Goal: Information Seeking & Learning: Learn about a topic

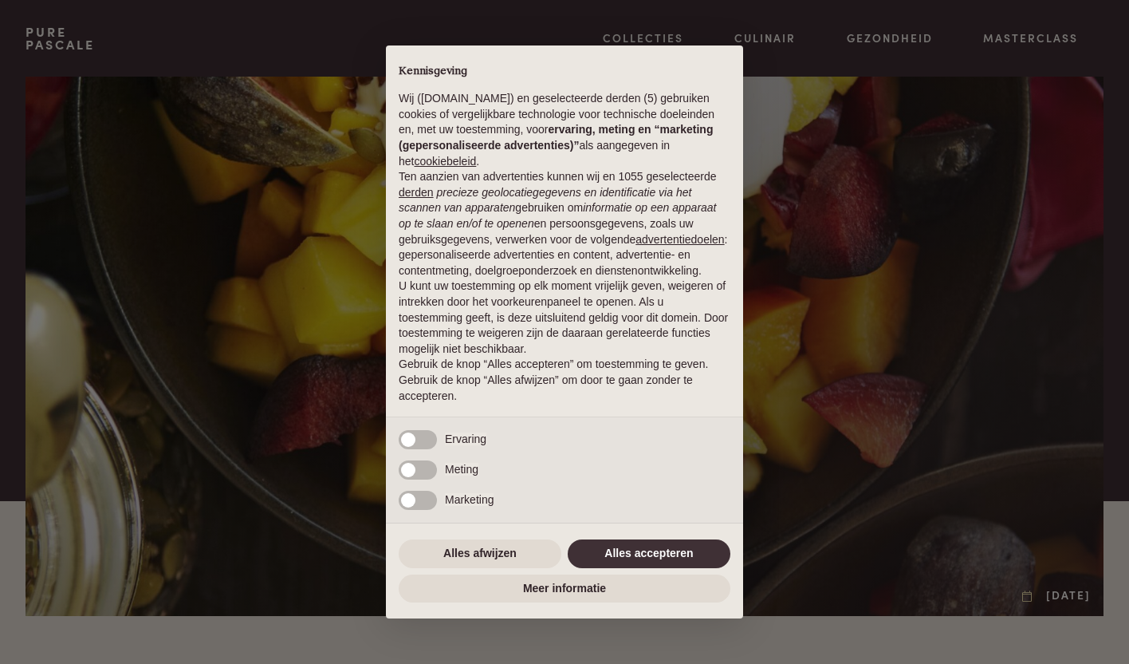
click at [605, 567] on button "Alles accepteren" at bounding box center [649, 553] width 163 height 29
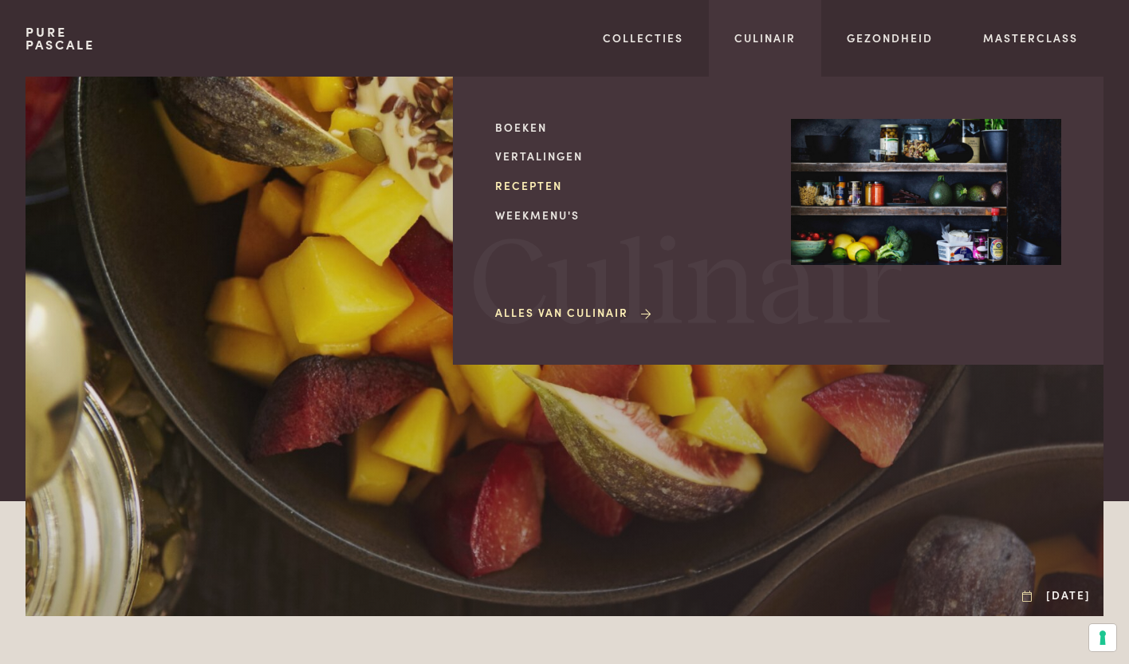
click at [545, 187] on link "Recepten" at bounding box center [630, 185] width 270 height 17
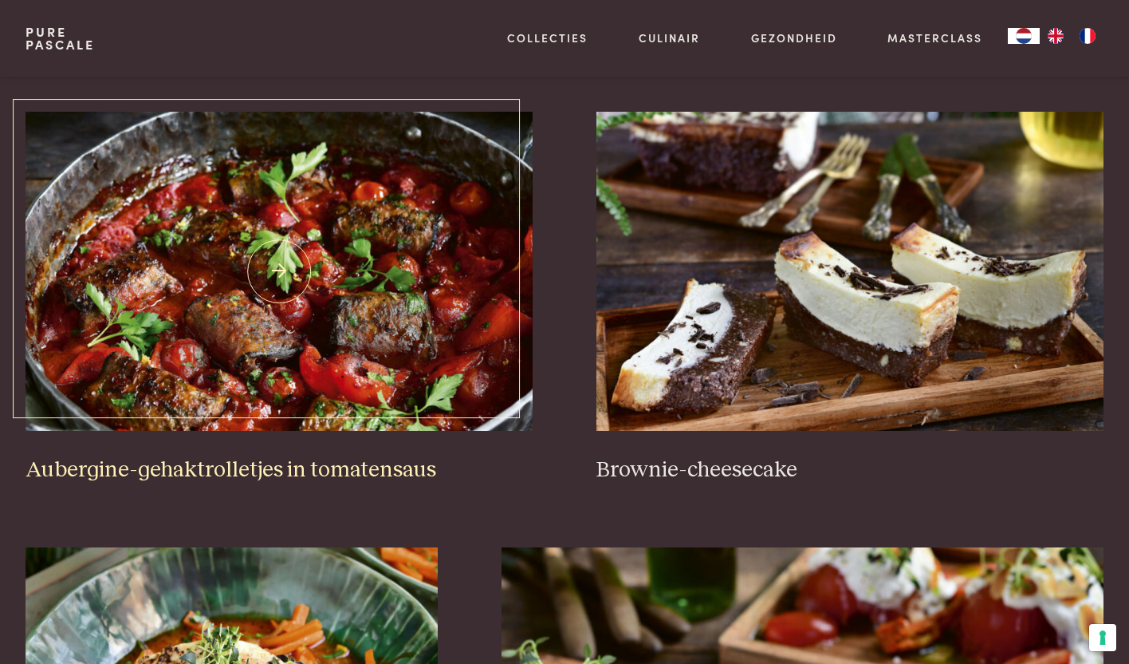
scroll to position [772, 0]
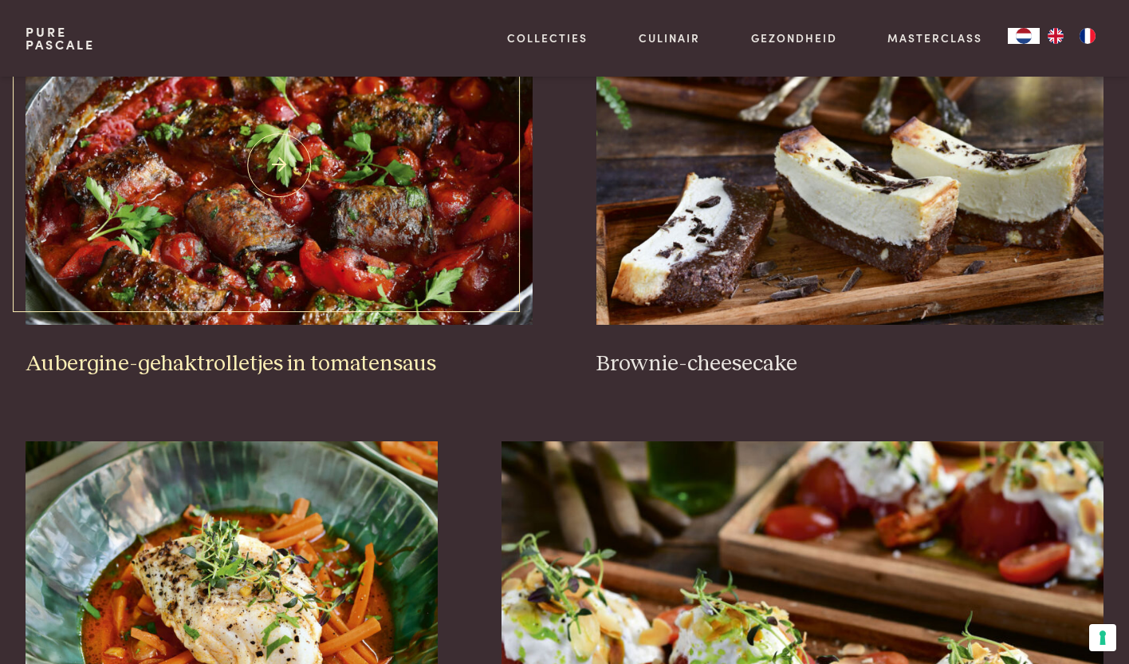
click at [397, 188] on img at bounding box center [279, 165] width 507 height 319
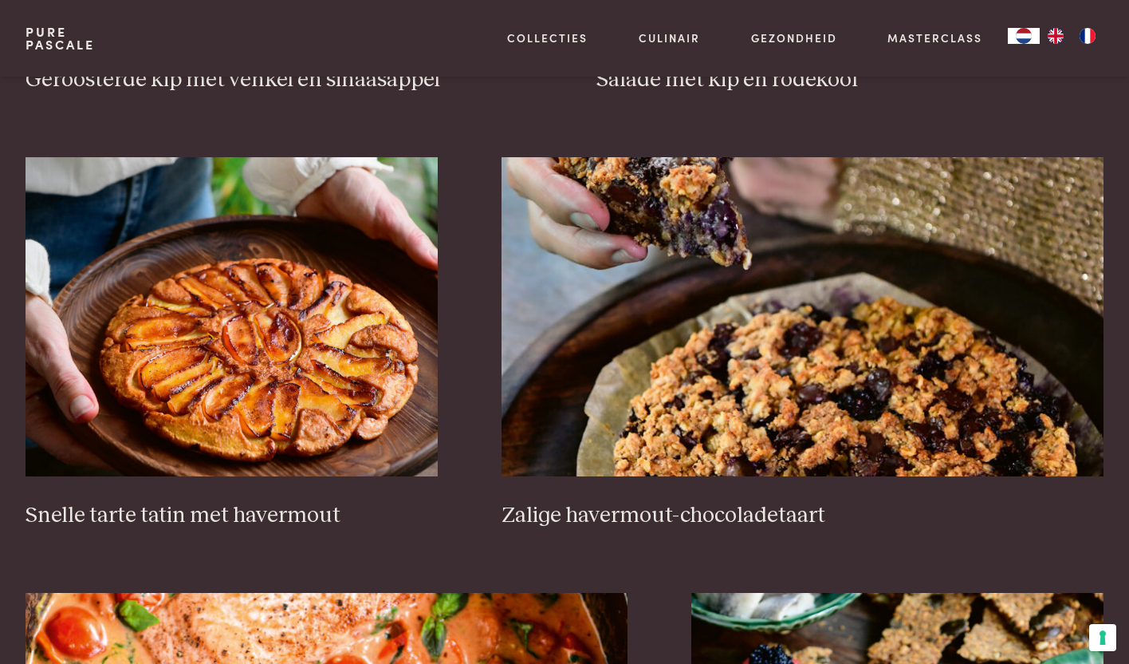
scroll to position [2393, 0]
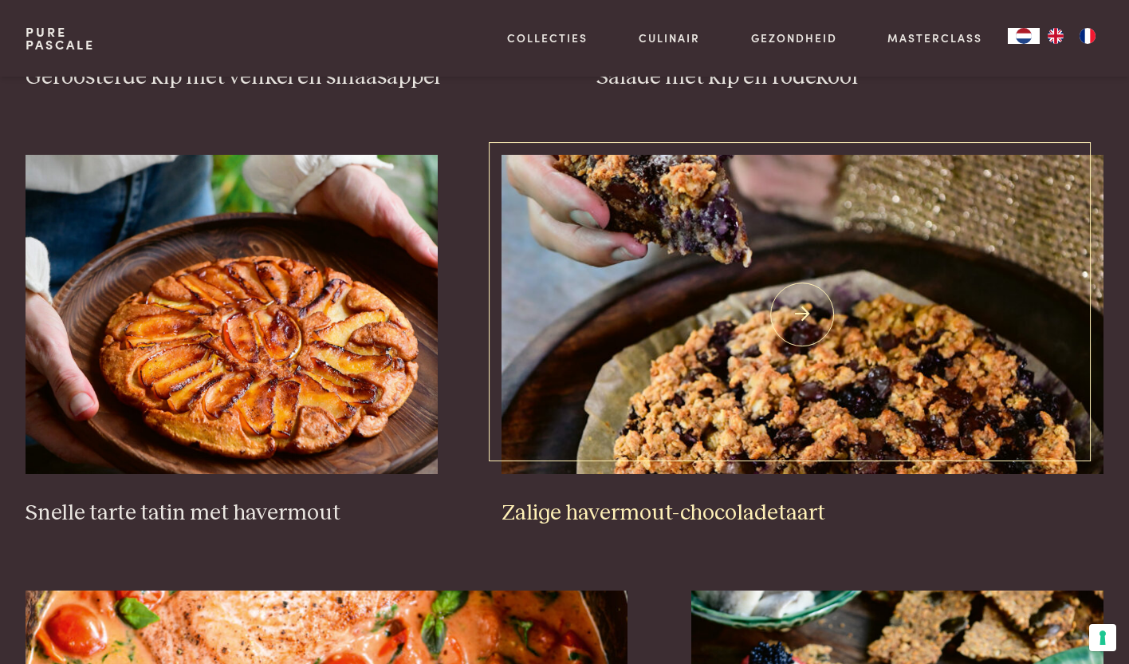
click at [562, 246] on img at bounding box center [803, 314] width 603 height 319
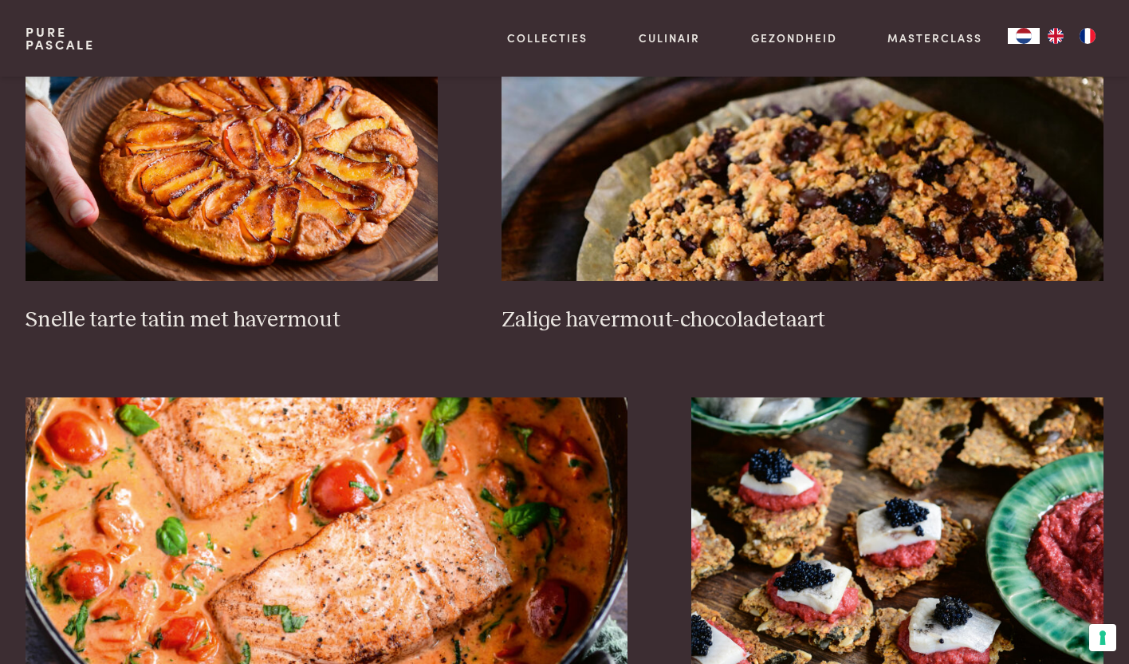
scroll to position [2588, 0]
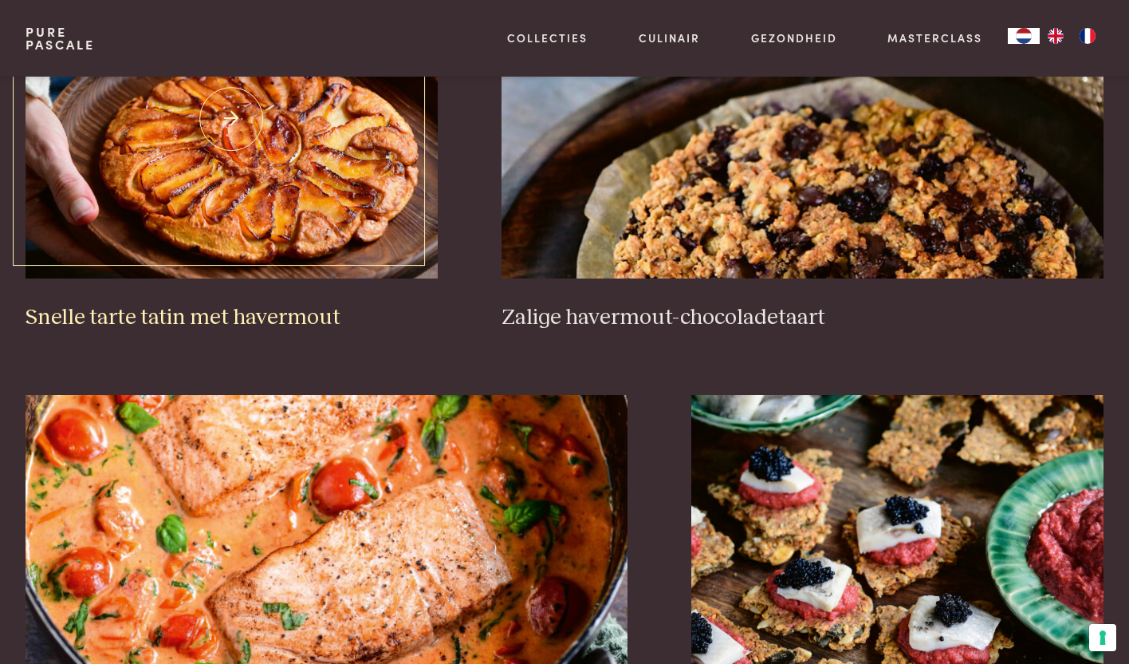
click at [317, 283] on link "Snelle tarte tatin met havermout" at bounding box center [232, 145] width 412 height 372
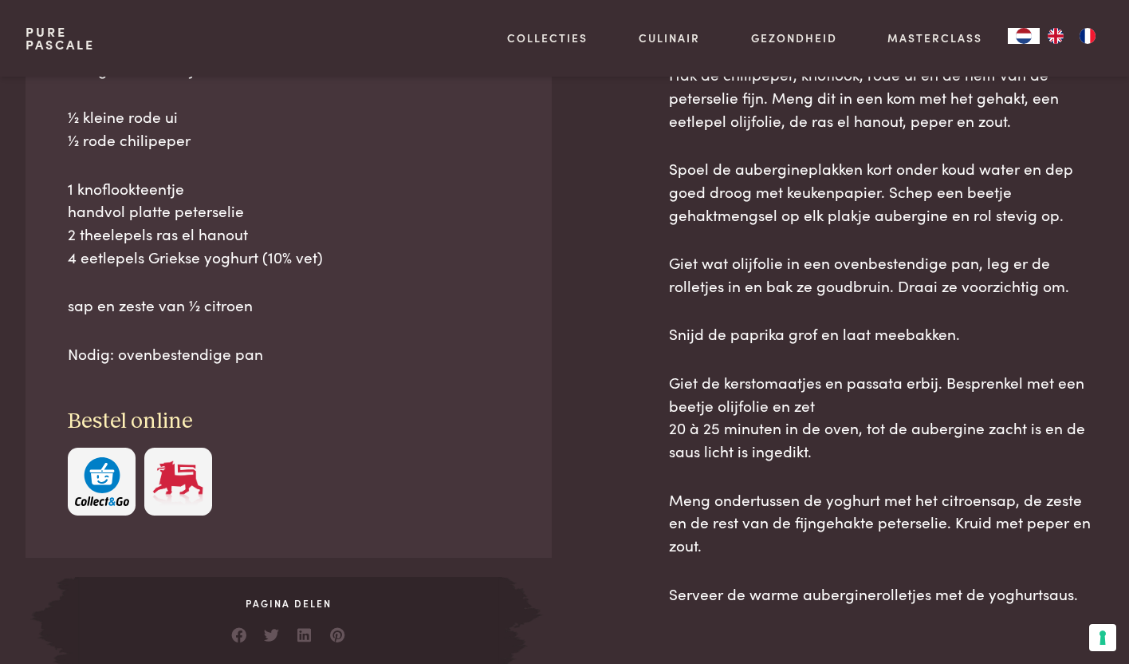
scroll to position [947, 0]
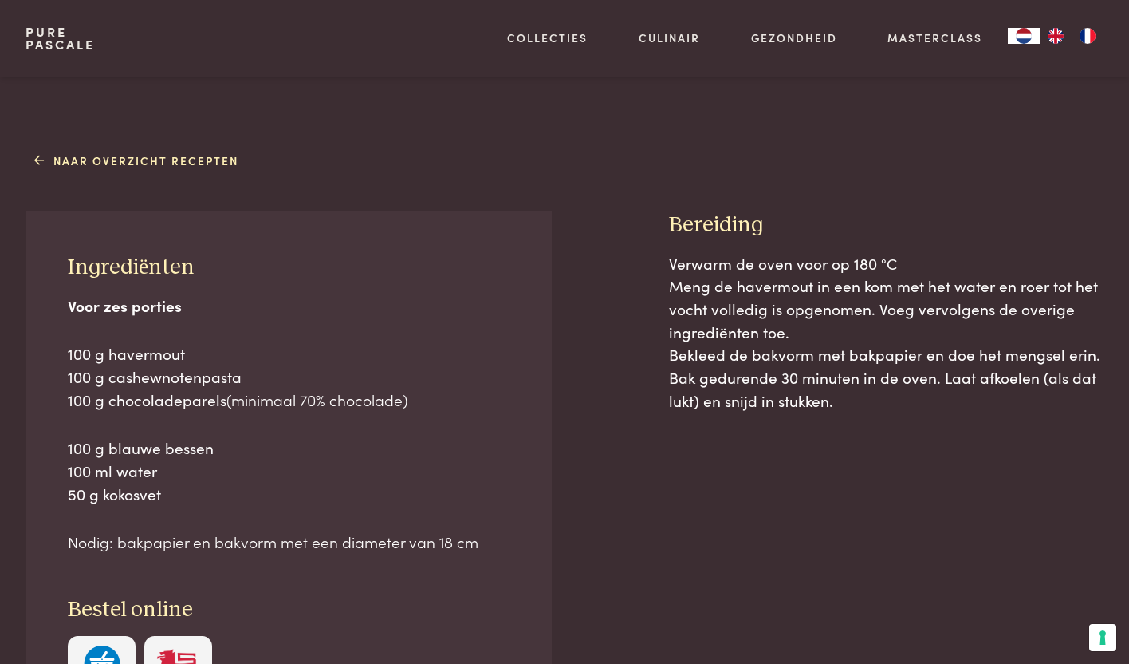
scroll to position [642, 0]
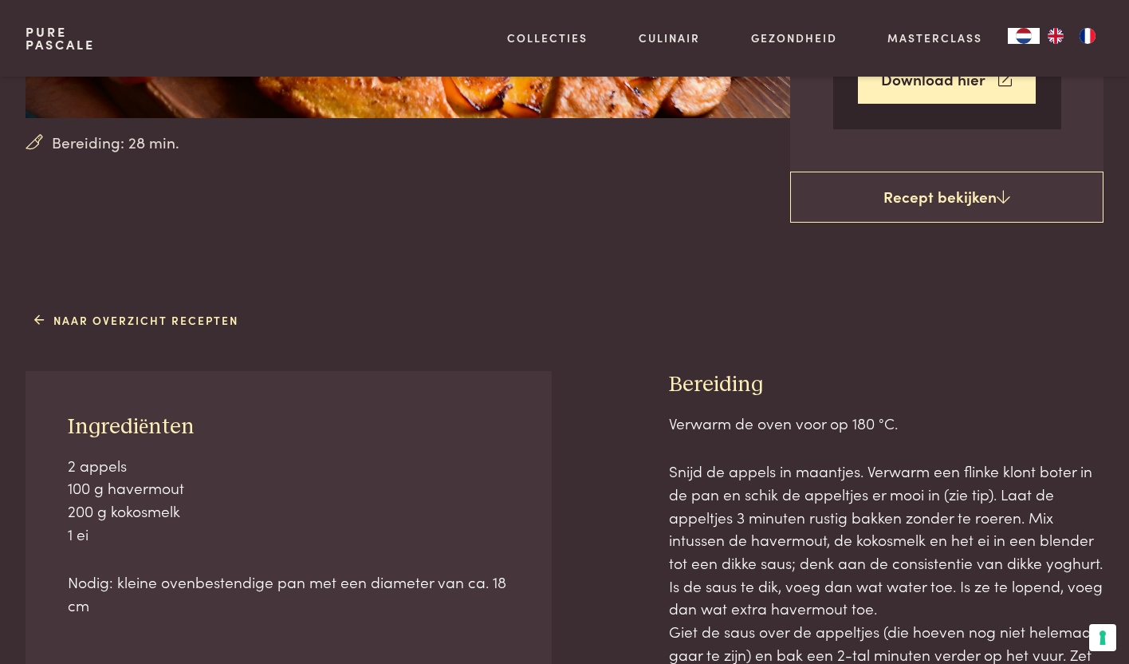
scroll to position [105, 0]
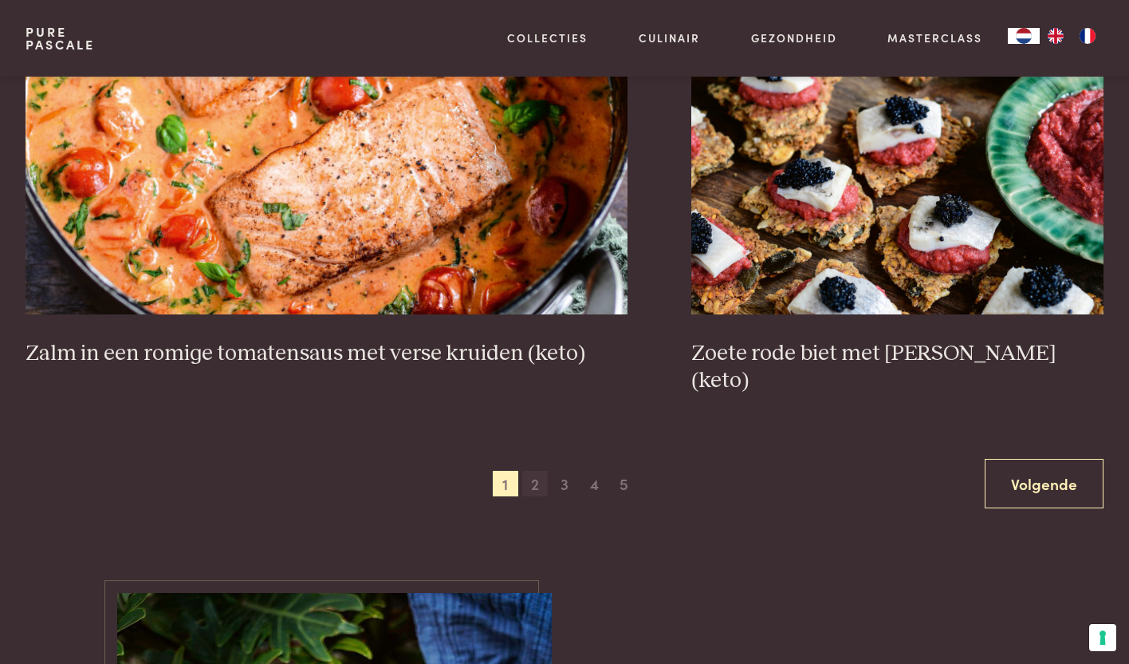
click at [537, 471] on span "2" at bounding box center [535, 484] width 26 height 26
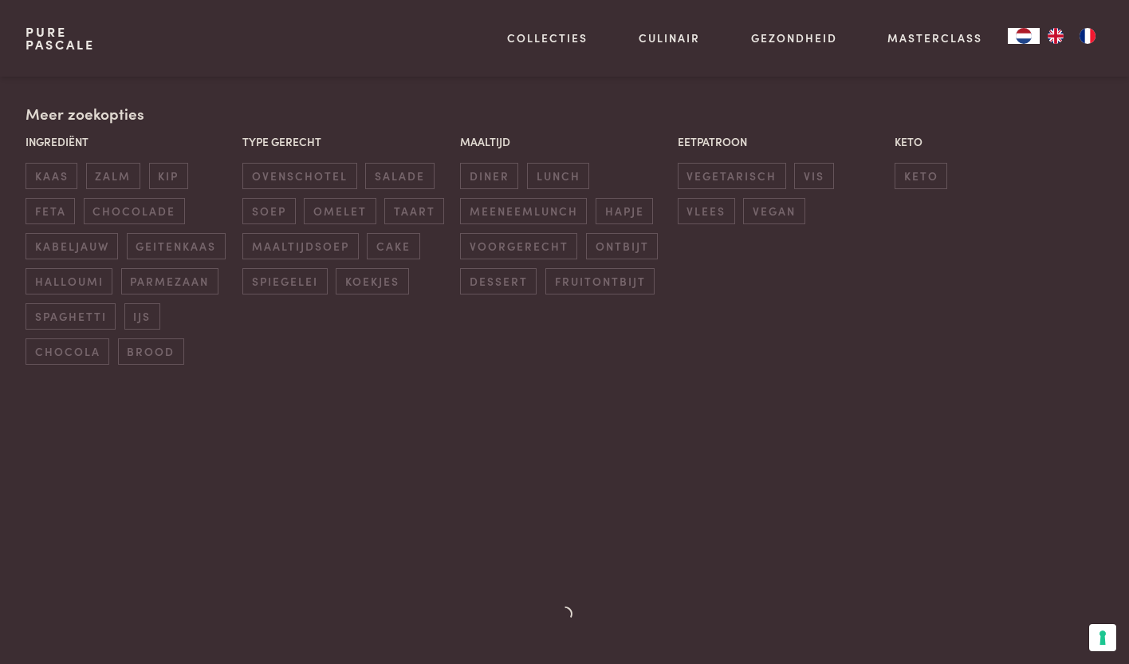
scroll to position [366, 0]
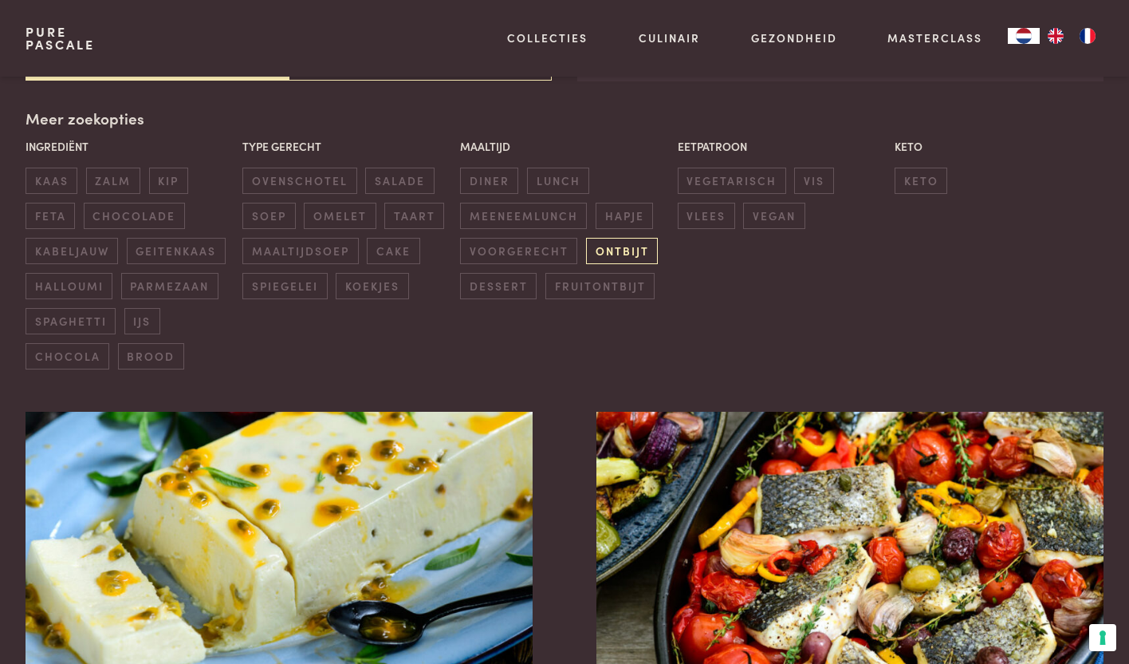
click at [604, 244] on span "ontbijt" at bounding box center [622, 251] width 72 height 26
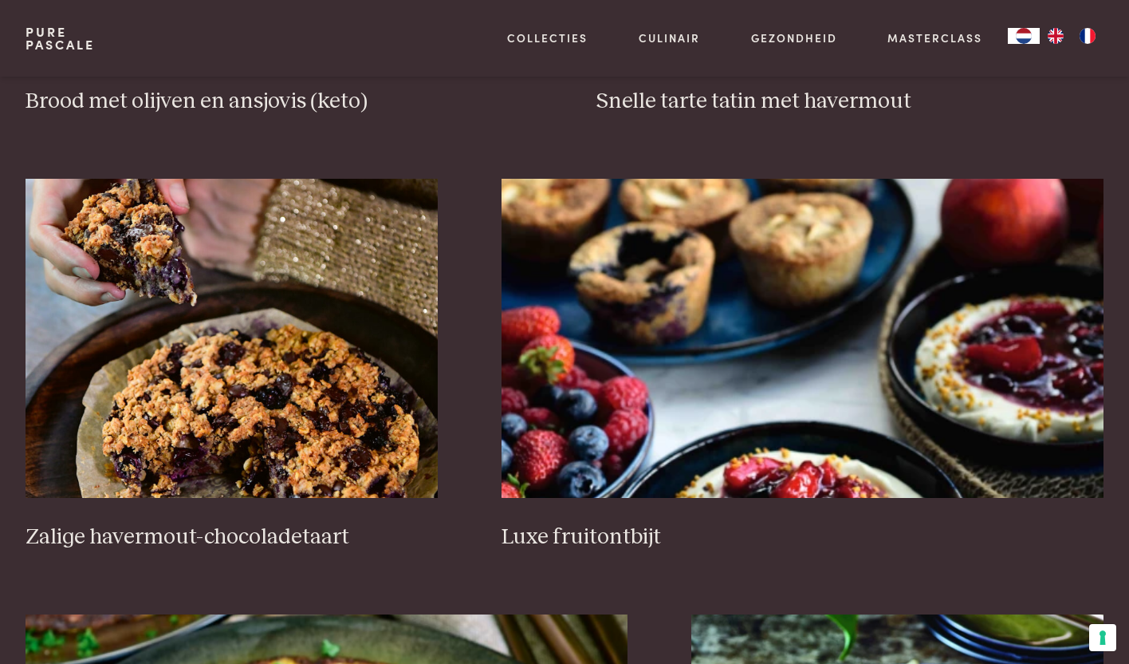
scroll to position [1031, 0]
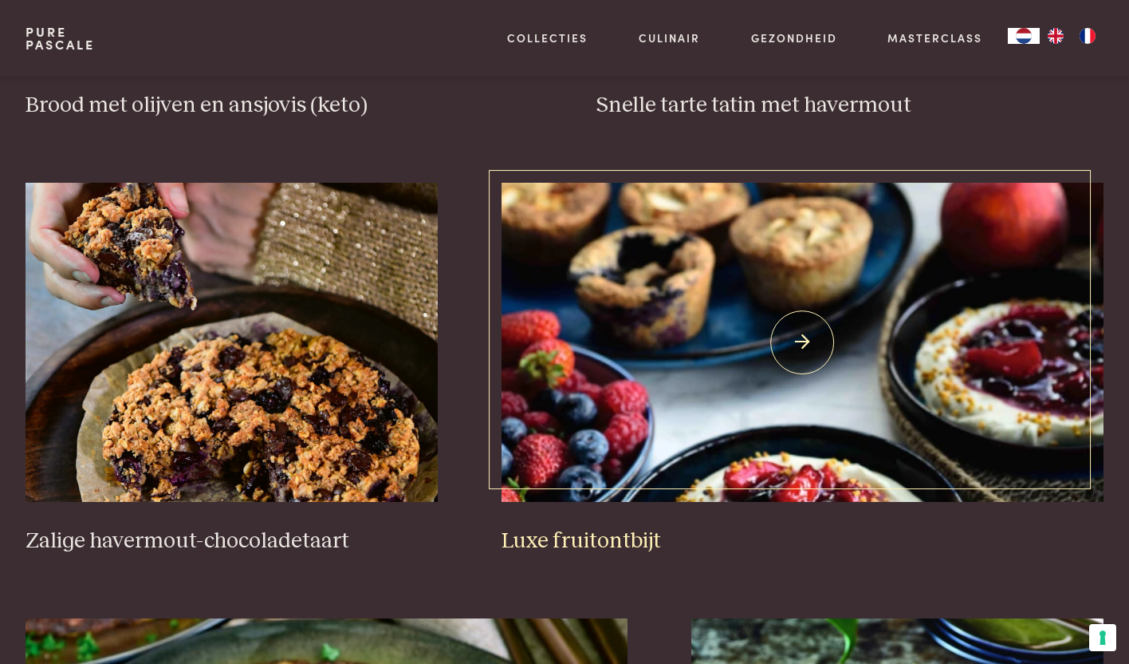
click at [580, 371] on img at bounding box center [803, 342] width 603 height 319
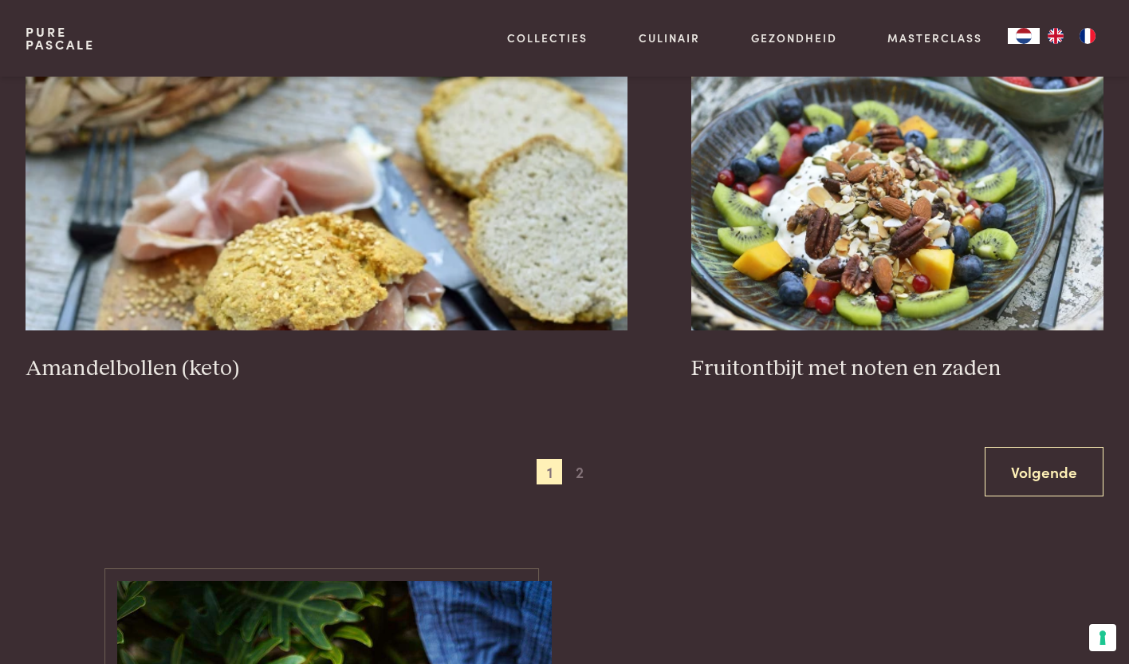
scroll to position [3054, 0]
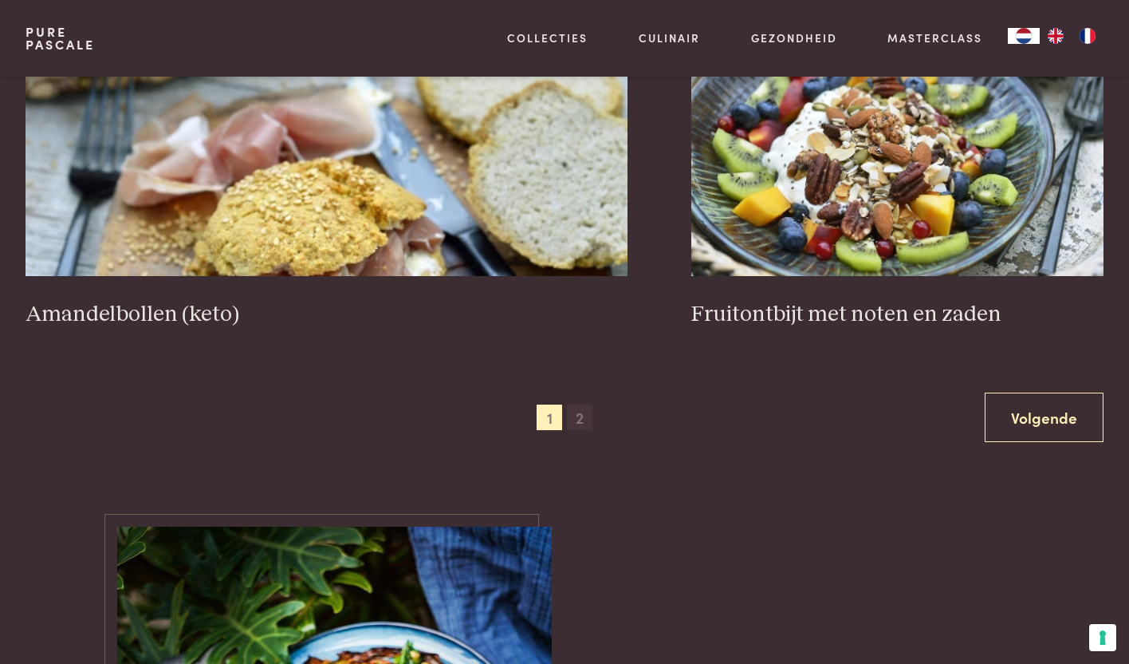
click at [584, 416] on span "2" at bounding box center [580, 417] width 26 height 26
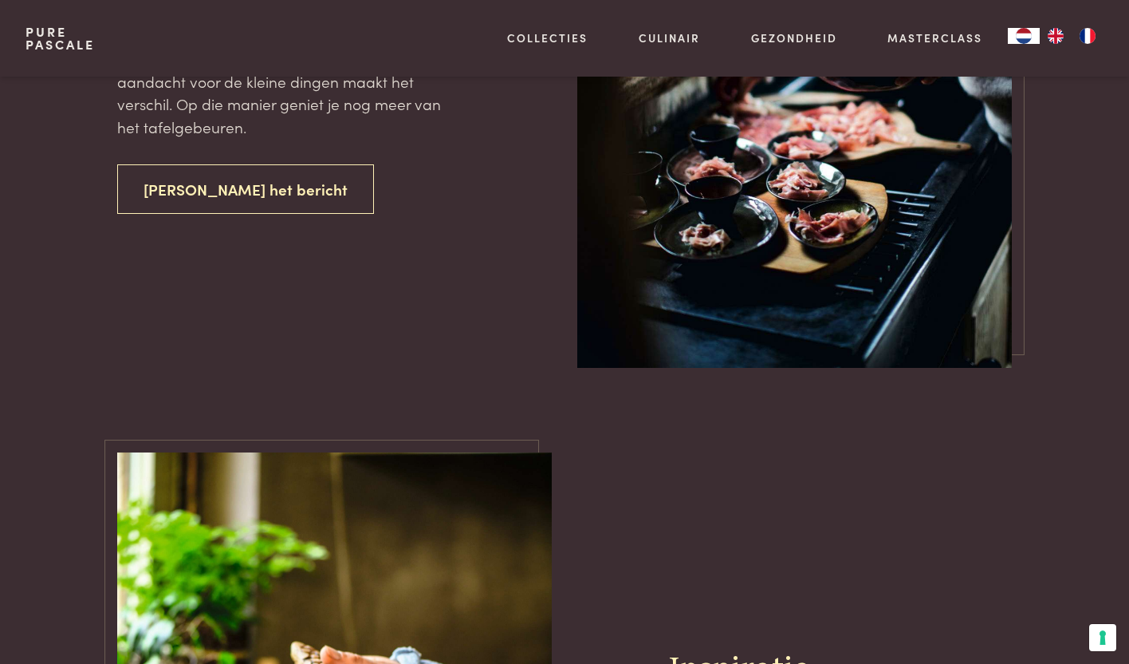
scroll to position [3651, 0]
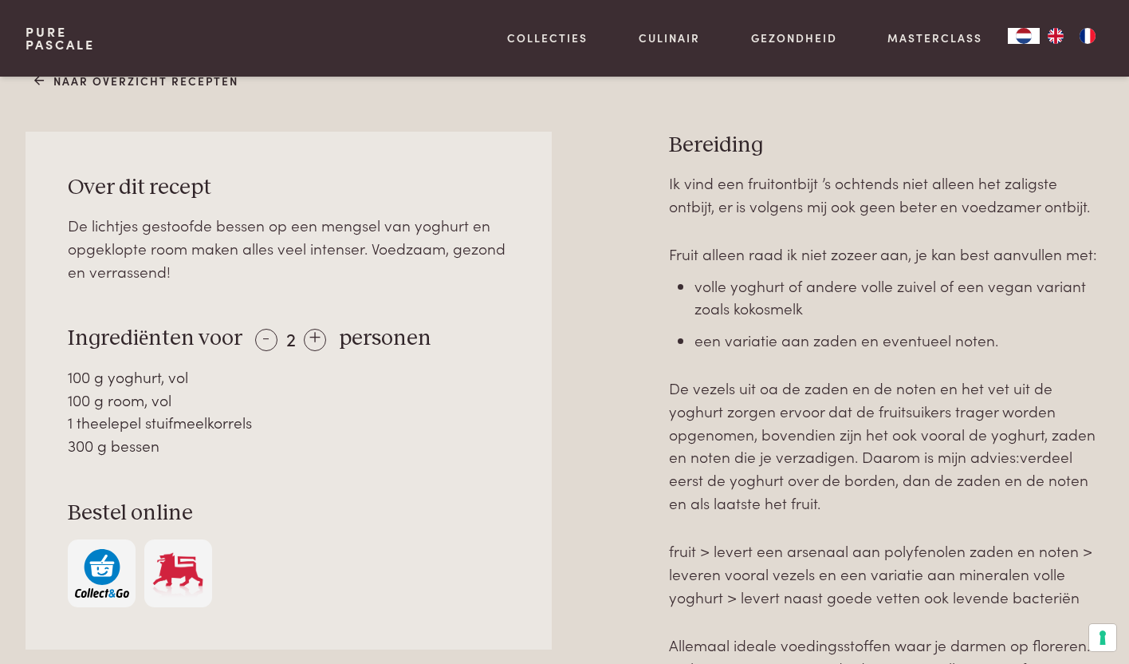
scroll to position [654, 0]
